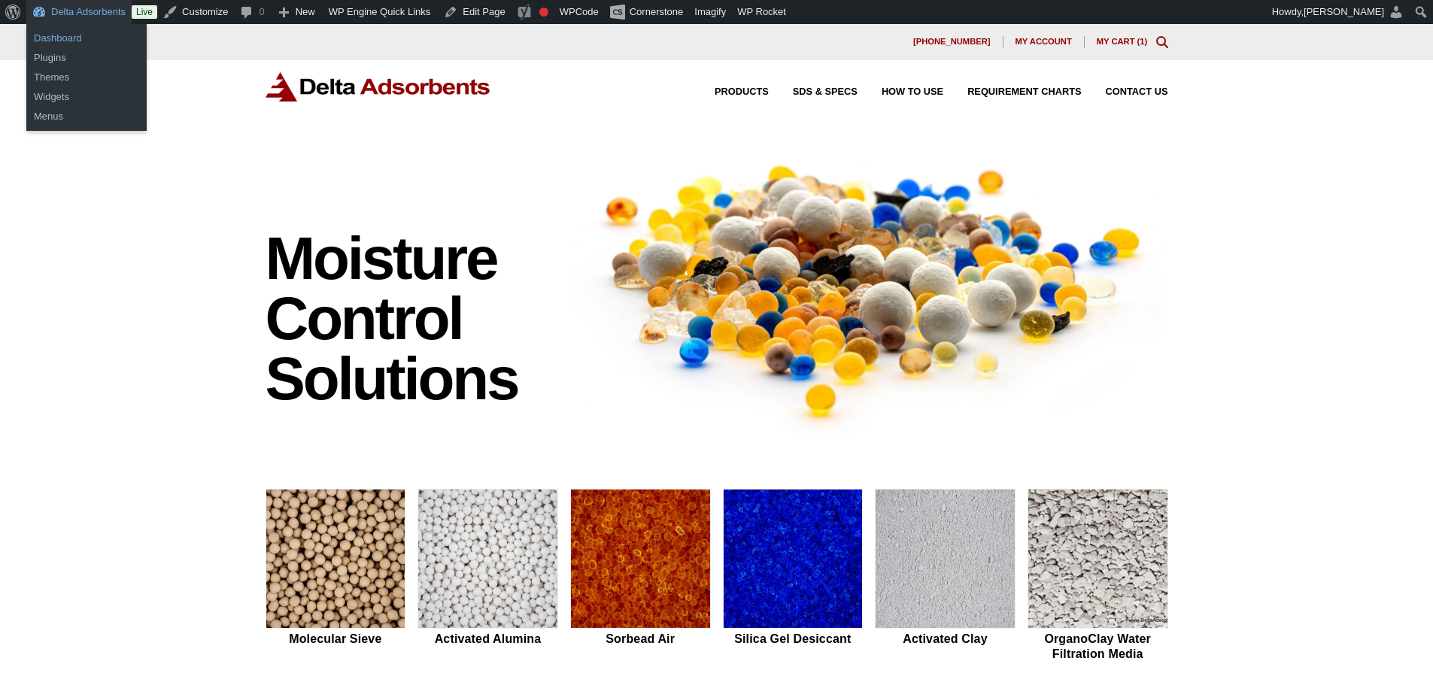
click at [71, 39] on link "Dashboard" at bounding box center [86, 39] width 120 height 20
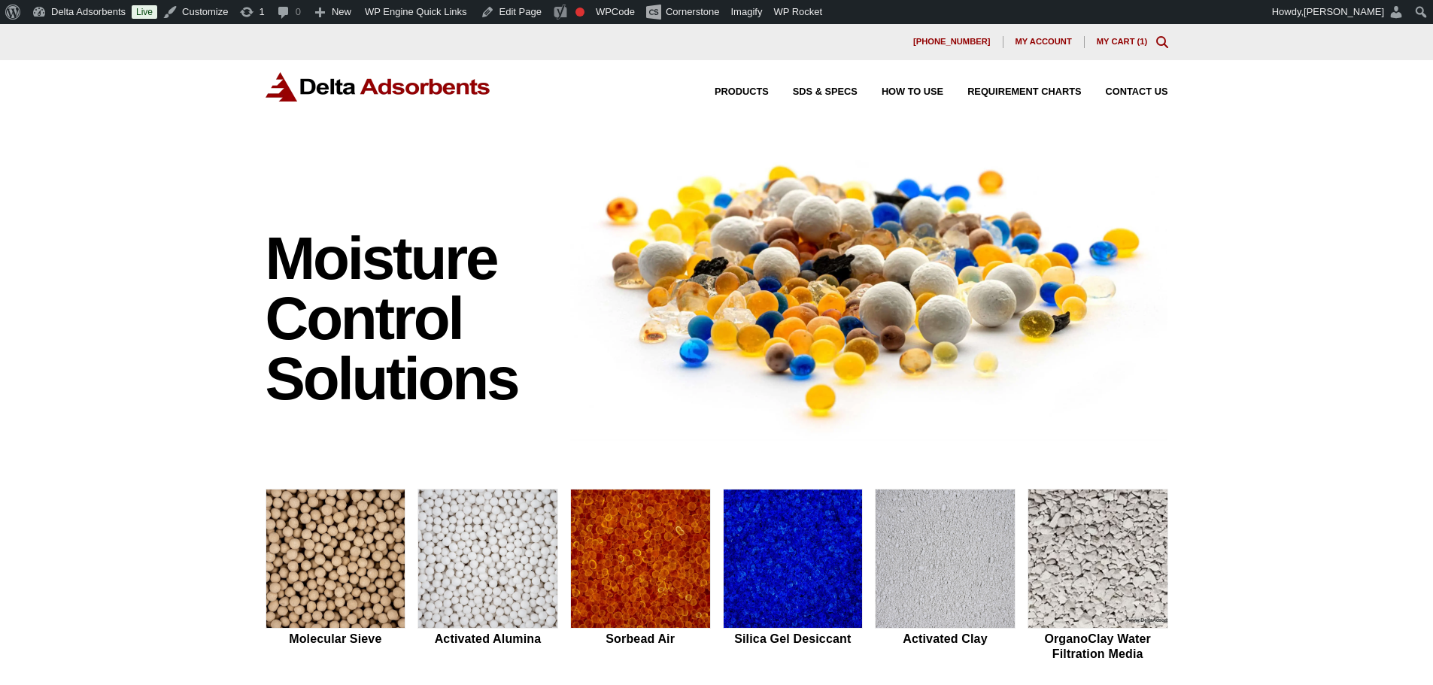
click at [865, 363] on img at bounding box center [869, 289] width 598 height 303
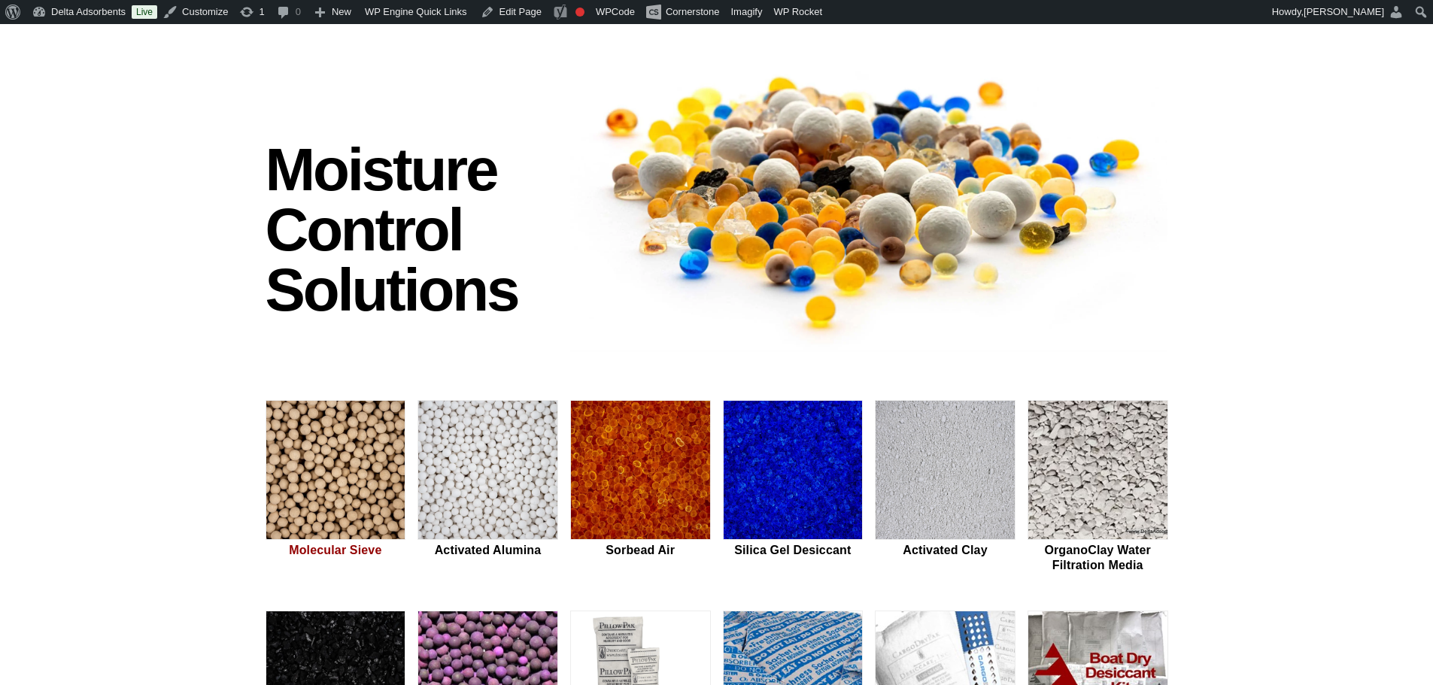
scroll to position [100, 0]
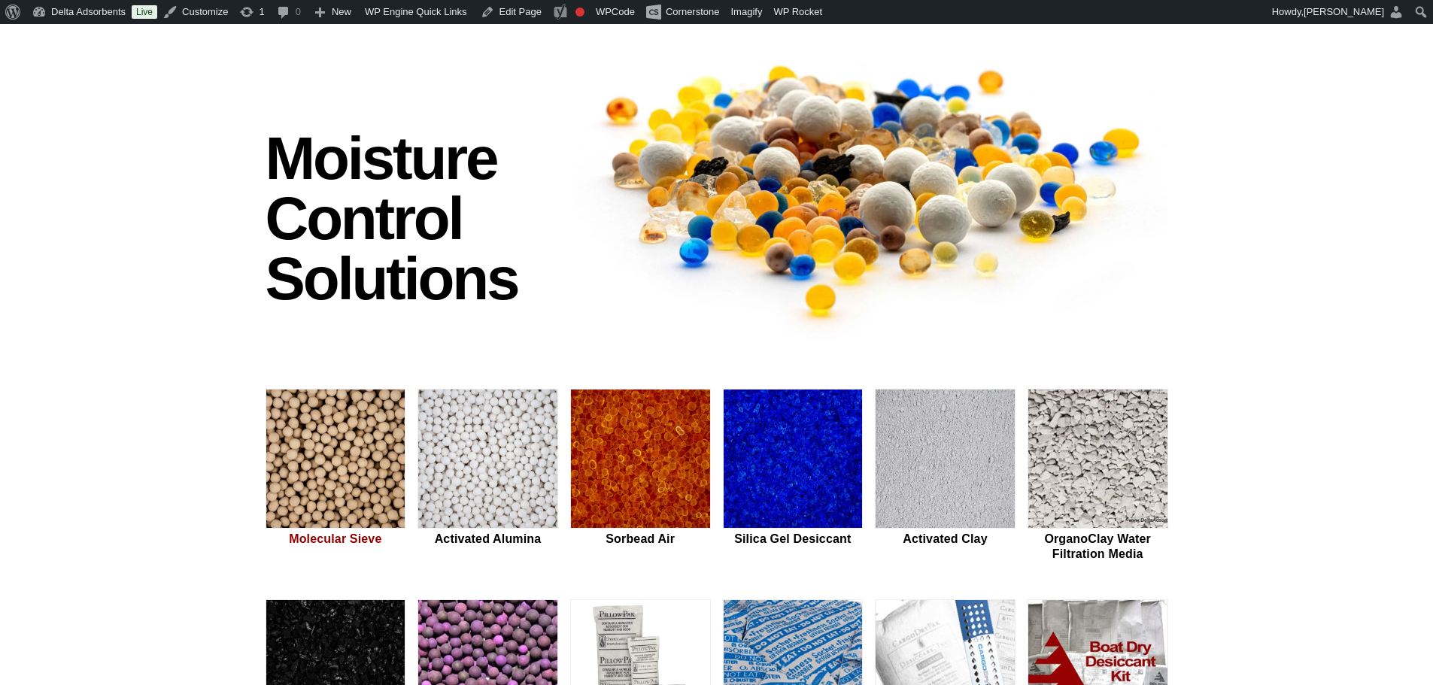
click at [331, 461] on img at bounding box center [335, 460] width 139 height 140
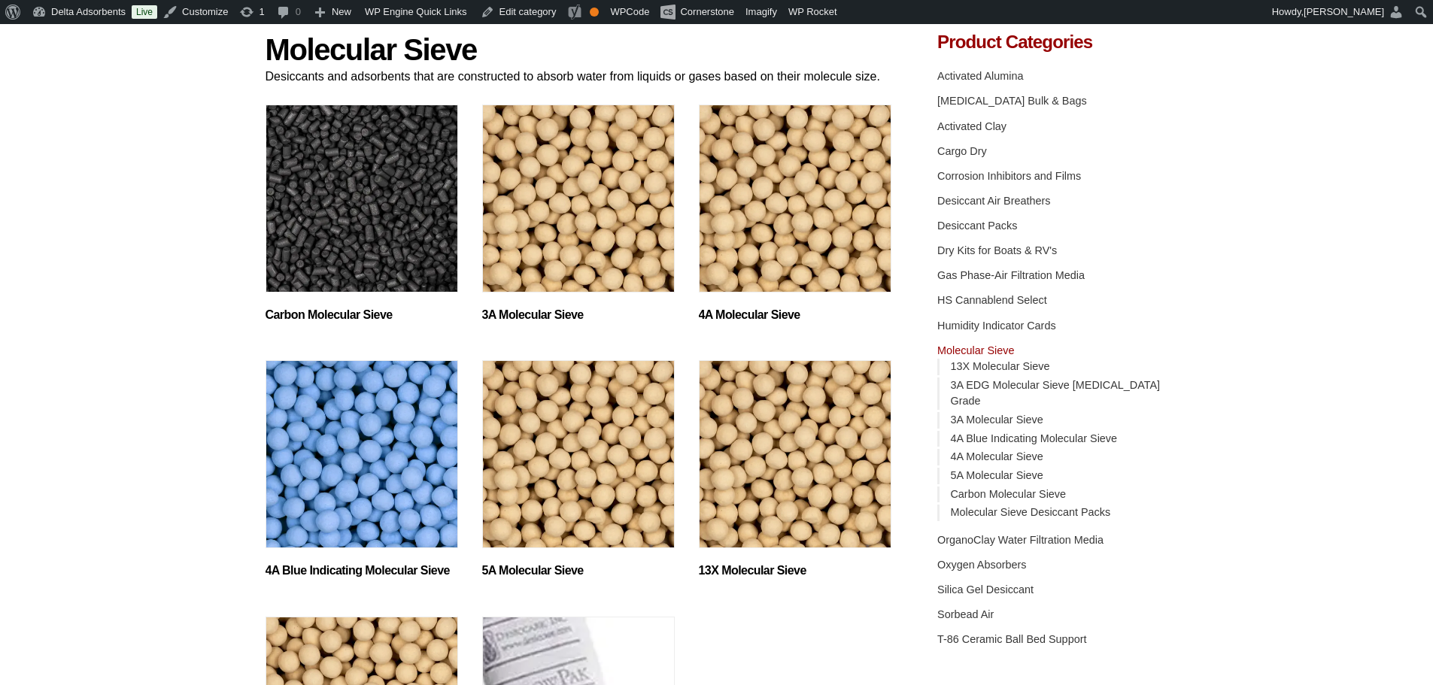
scroll to position [201, 0]
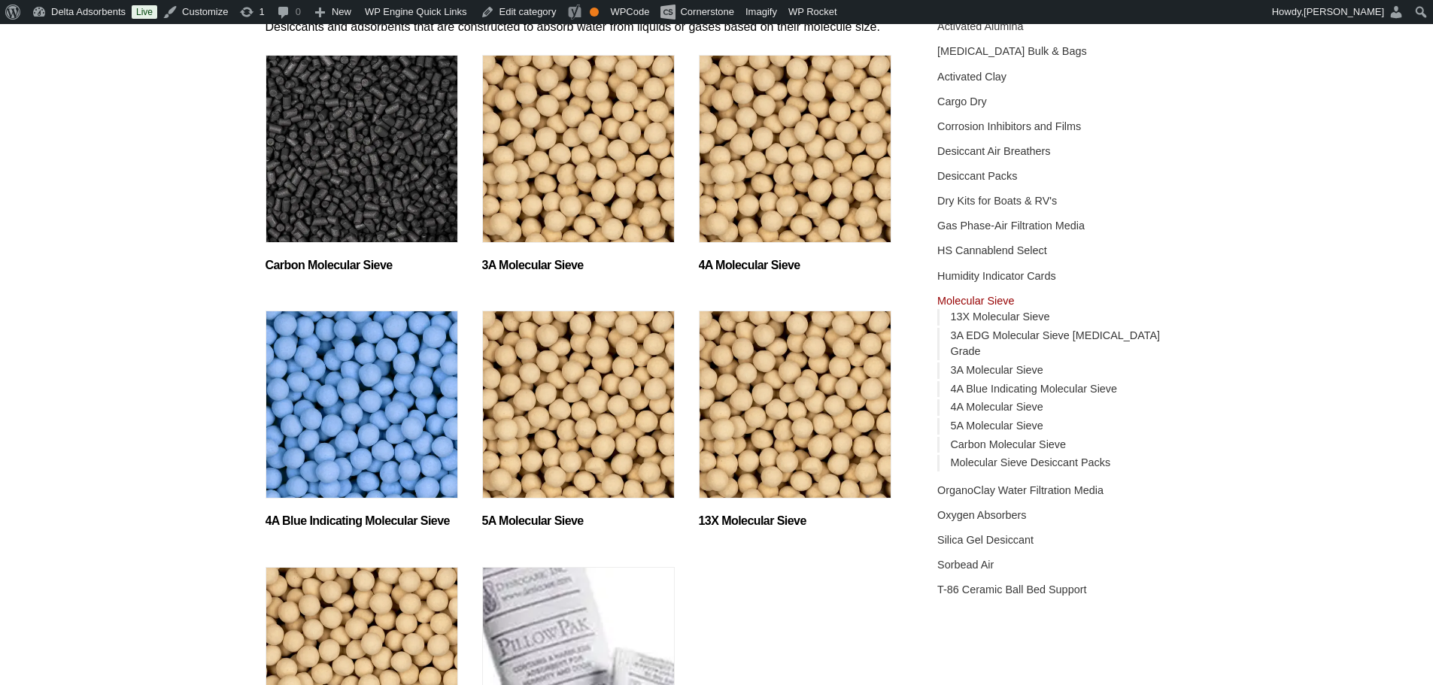
click at [582, 436] on img "Visit product category 5A Molecular Sieve" at bounding box center [578, 405] width 193 height 188
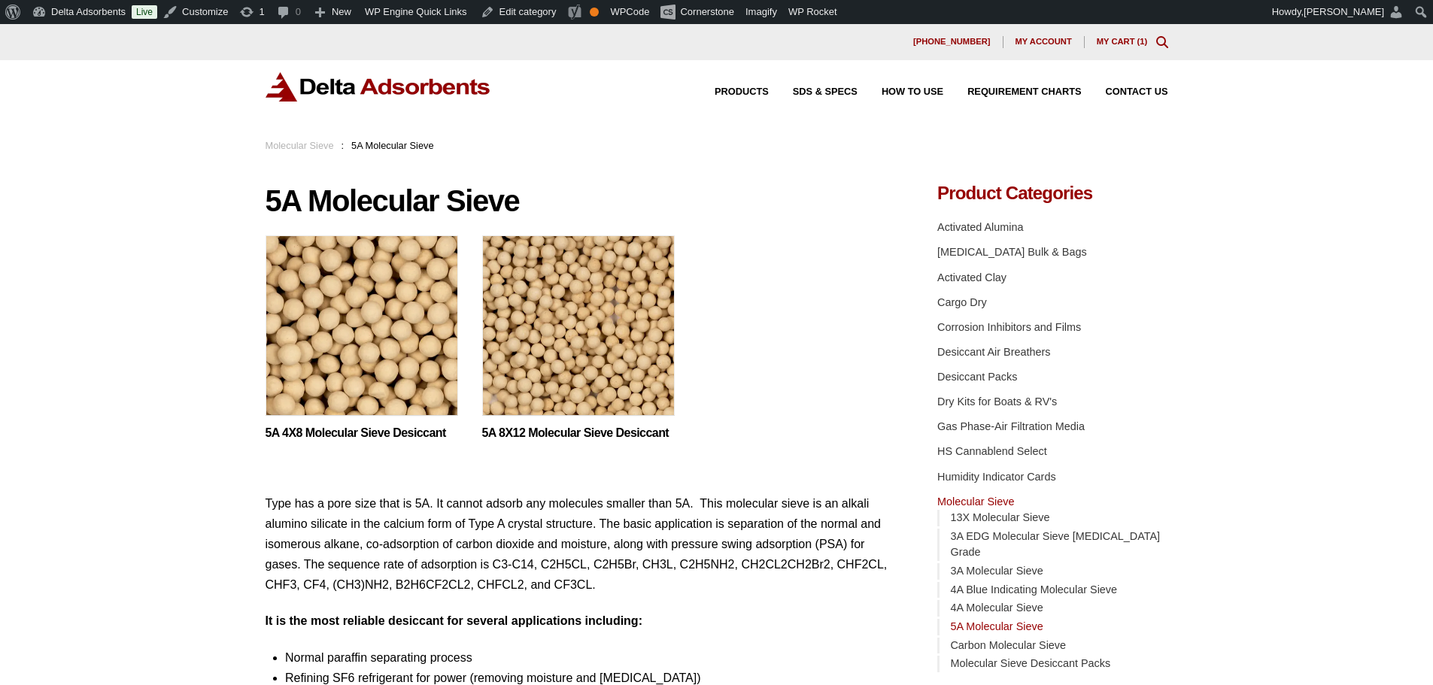
click at [389, 358] on img at bounding box center [362, 329] width 193 height 188
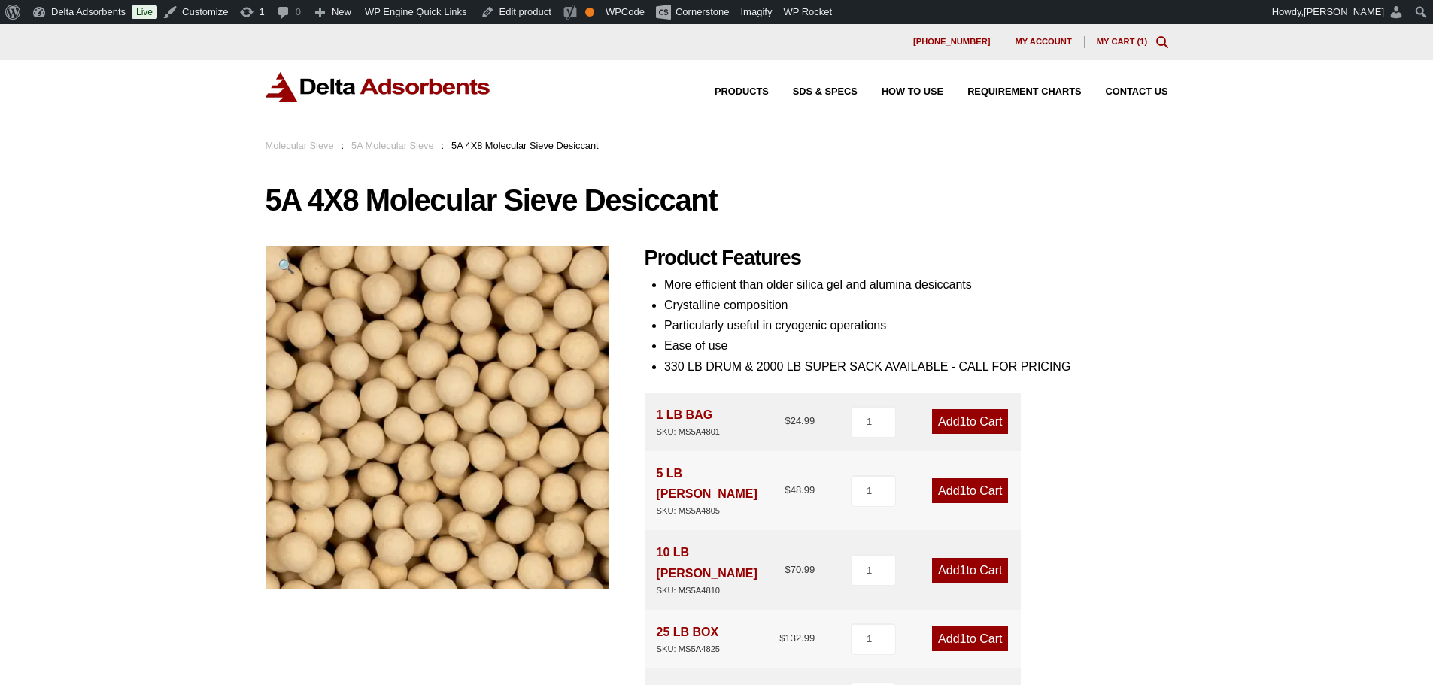
click at [378, 95] on img at bounding box center [379, 86] width 226 height 29
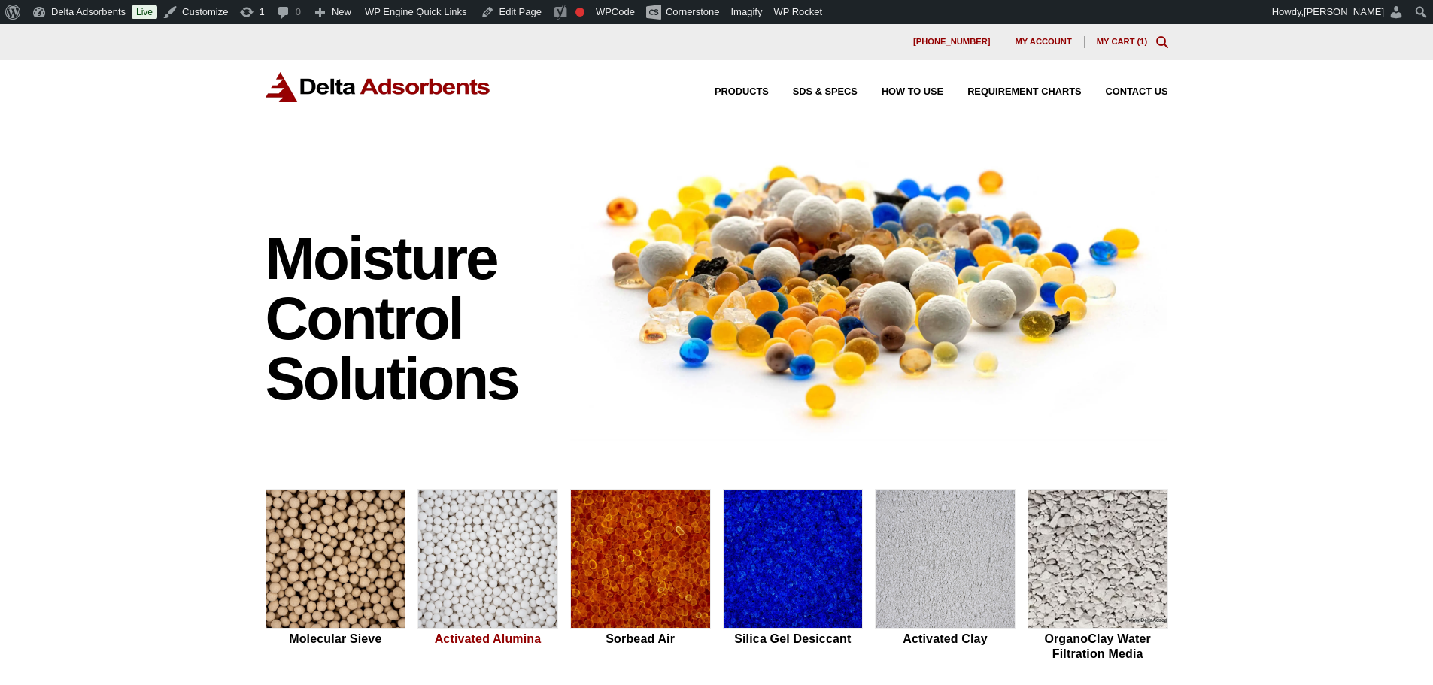
click at [470, 564] on img at bounding box center [487, 560] width 139 height 140
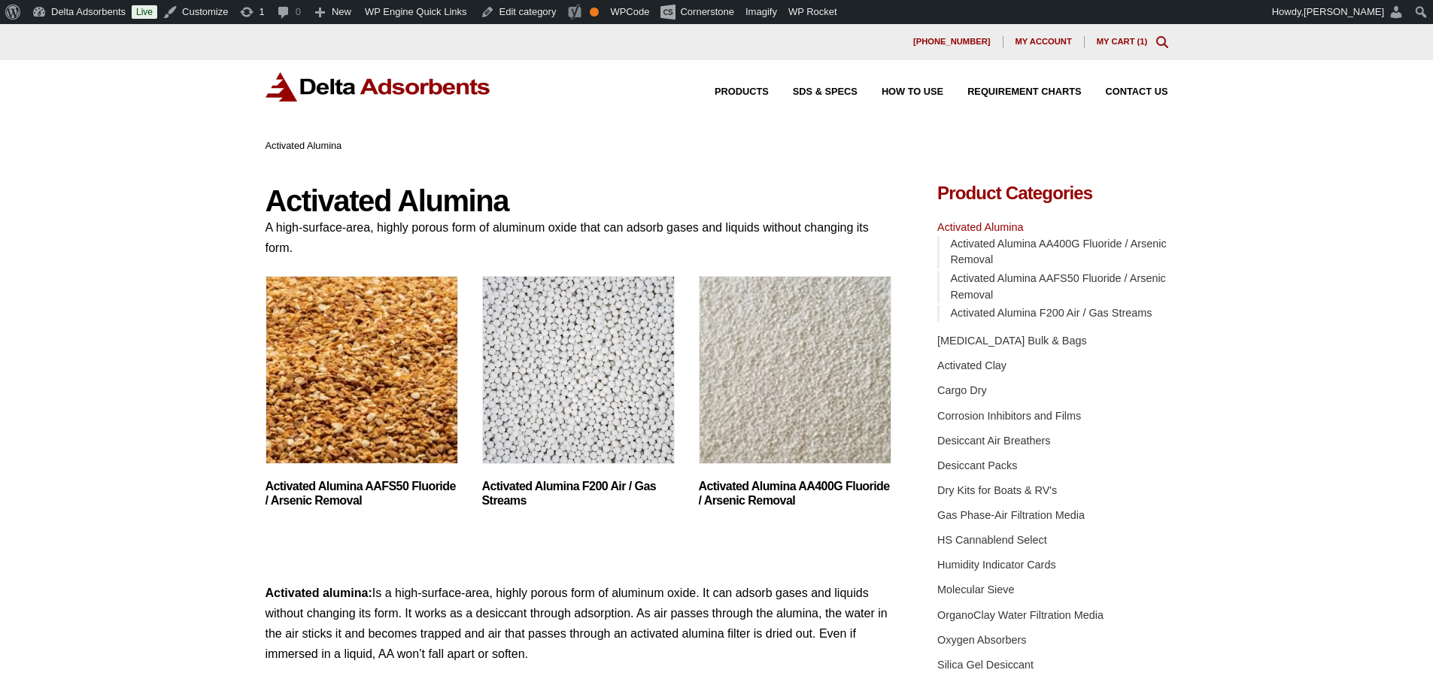
click at [613, 373] on img "Visit product category Activated Alumina F200 Air / Gas Streams" at bounding box center [578, 370] width 193 height 188
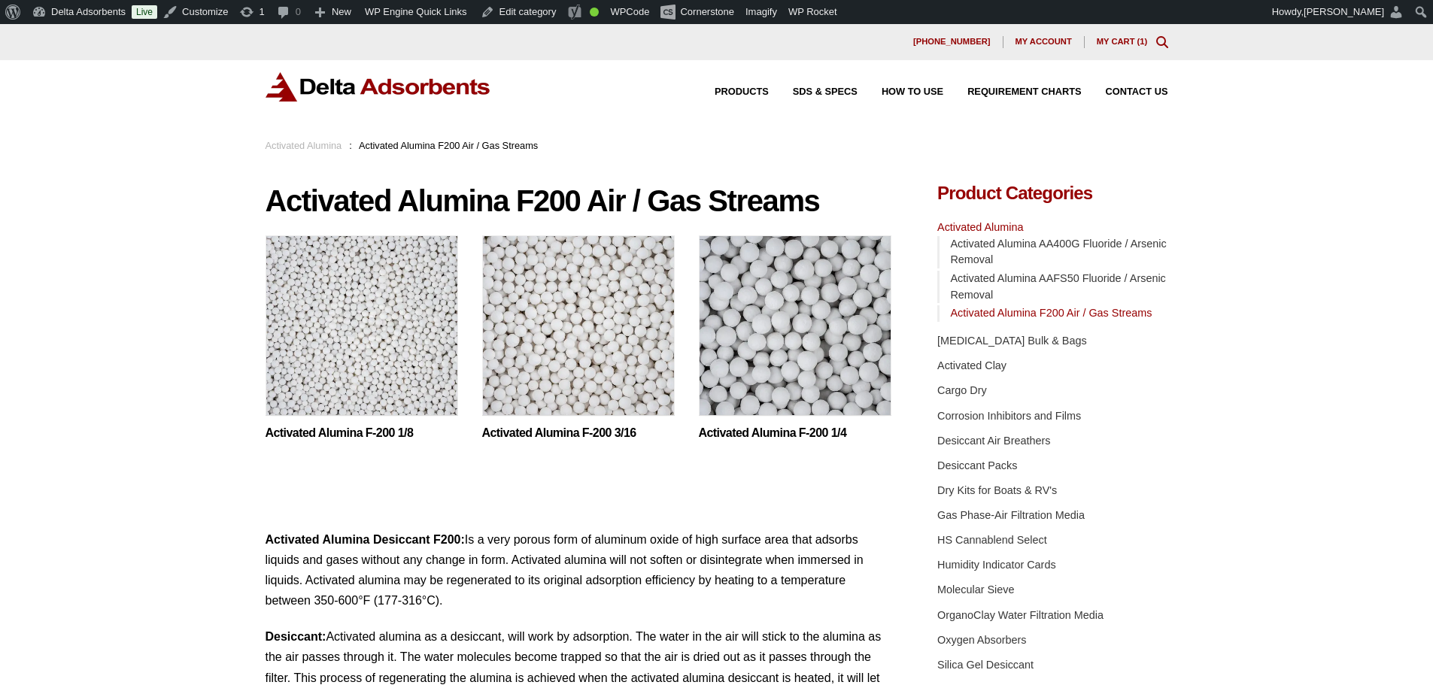
click at [310, 357] on img at bounding box center [362, 329] width 193 height 188
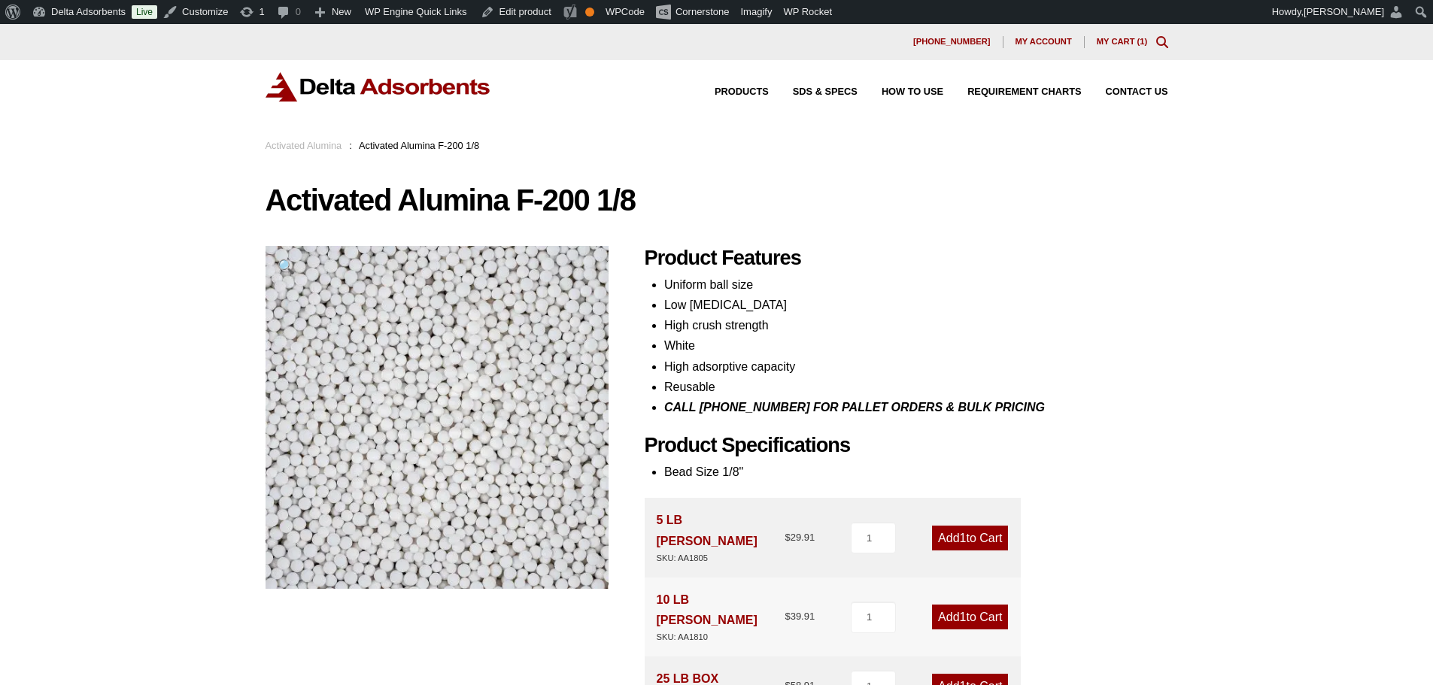
click at [341, 90] on img at bounding box center [379, 86] width 226 height 29
